Goal: Task Accomplishment & Management: Use online tool/utility

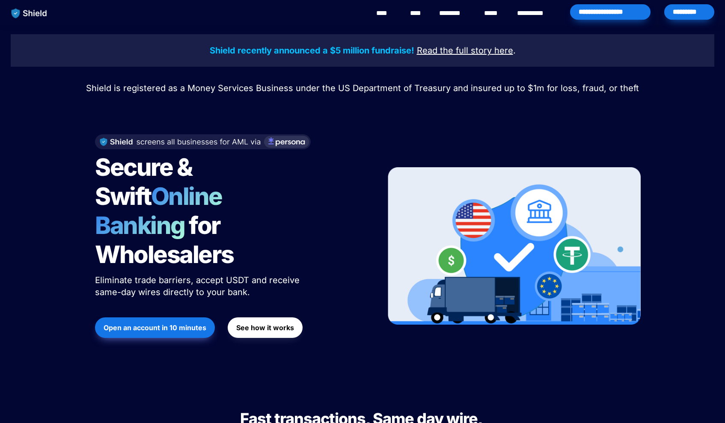
click at [689, 11] on div "*********" at bounding box center [689, 11] width 50 height 15
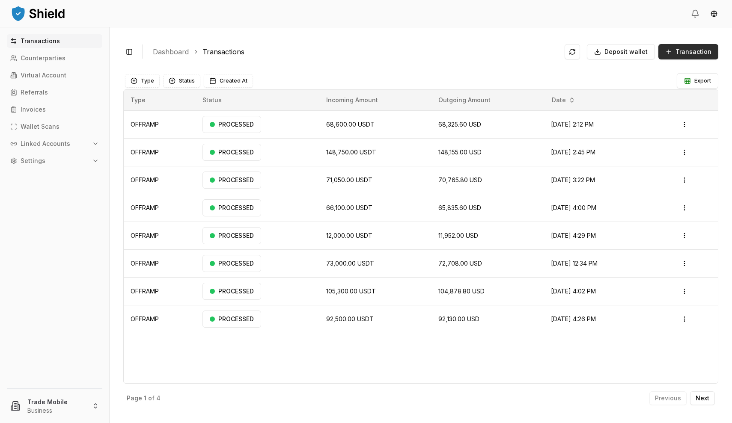
click at [702, 53] on span "Transaction" at bounding box center [693, 52] width 36 height 9
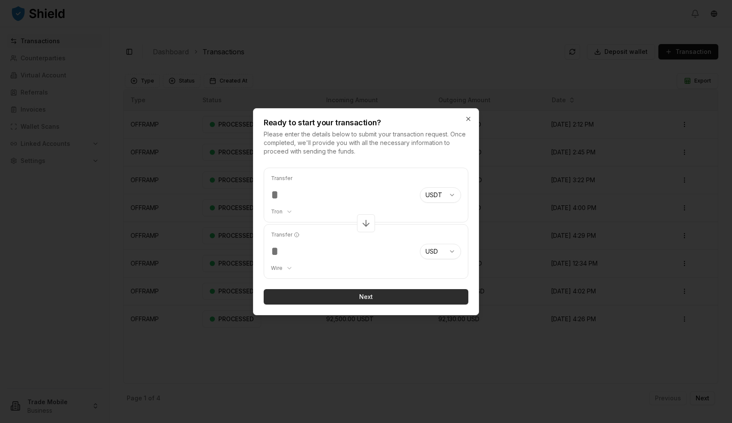
type input "*******"
click at [380, 297] on button "Next" at bounding box center [366, 296] width 205 height 15
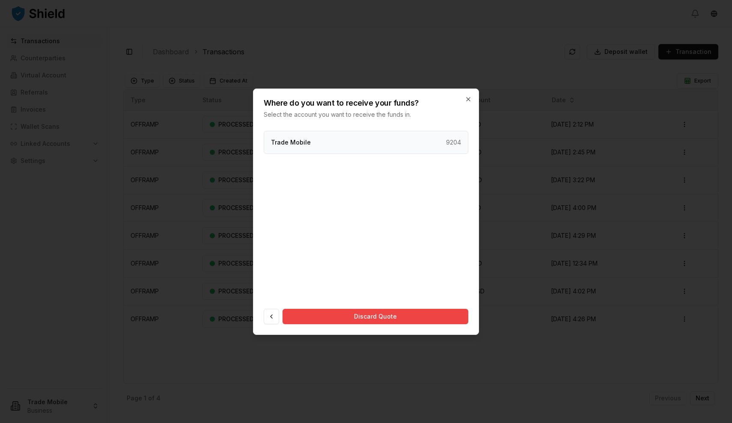
click at [395, 151] on div "Trade Mobile 9204" at bounding box center [366, 142] width 205 height 23
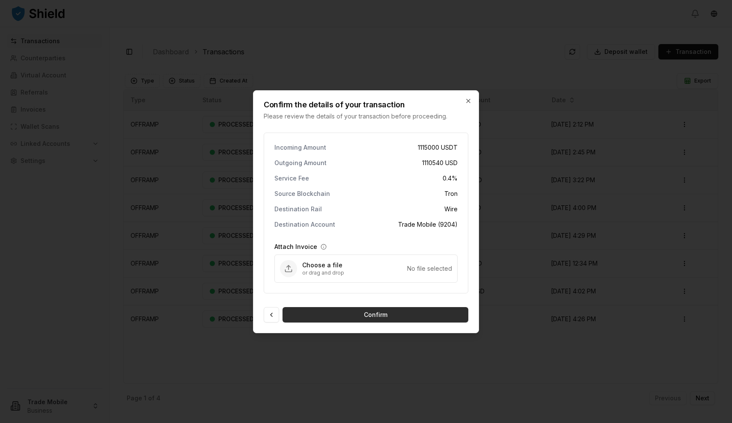
click at [383, 316] on button "Confirm" at bounding box center [375, 314] width 186 height 15
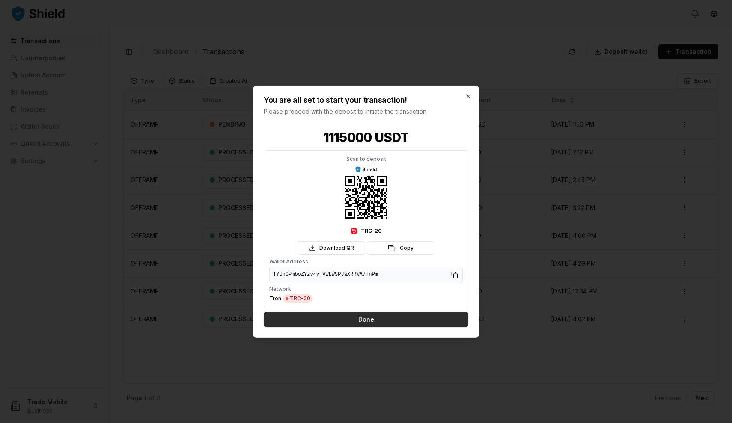
click at [374, 319] on button "Done" at bounding box center [366, 319] width 205 height 15
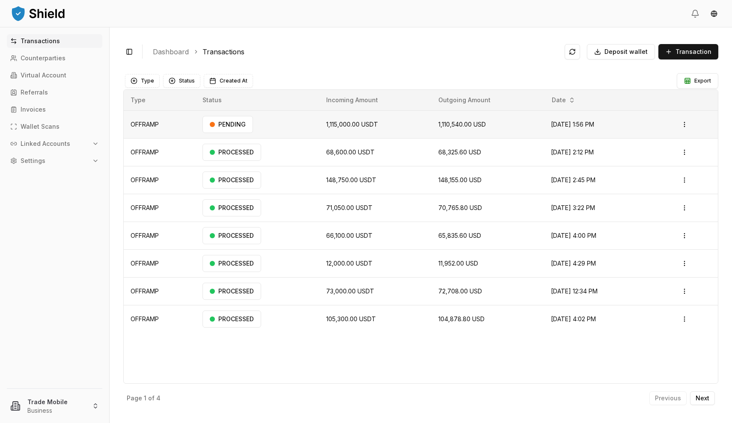
click at [642, 122] on td "[DATE] 1:56 PM" at bounding box center [595, 124] width 103 height 28
click at [689, 124] on html "Transactions Counterparties Virtual Account Referrals Invoices Wallet Scans Lin…" at bounding box center [366, 211] width 732 height 423
click at [667, 159] on p "View Details" at bounding box center [675, 158] width 32 height 5
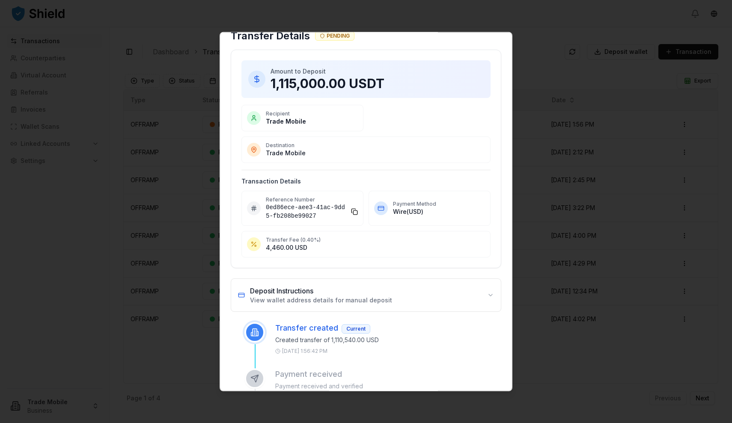
scroll to position [119, 0]
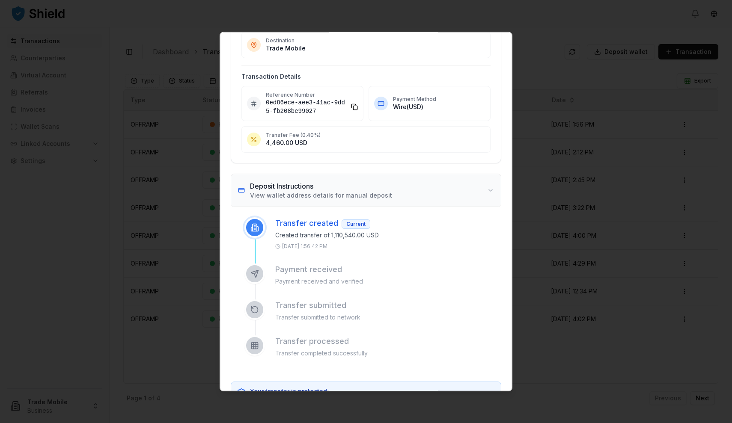
click at [375, 201] on button "Deposit Instructions View wallet address details for manual deposit" at bounding box center [366, 190] width 270 height 33
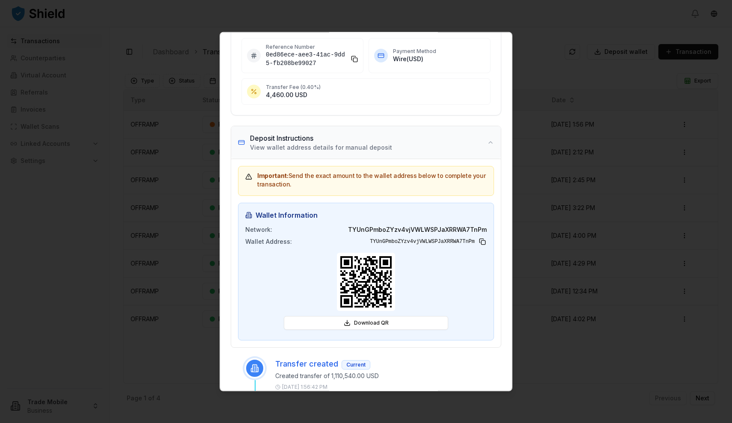
scroll to position [168, 0]
